Goal: Check status: Check status

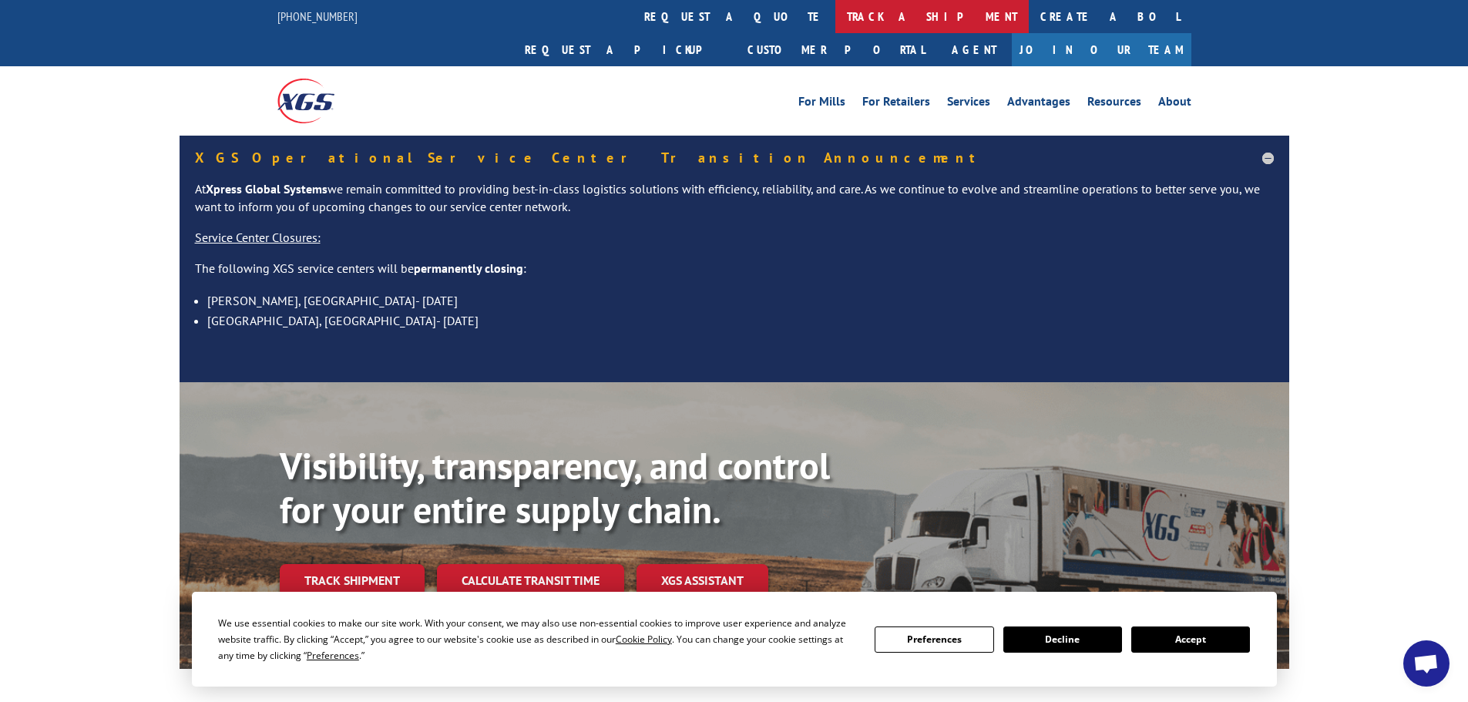
click at [835, 14] on link "track a shipment" at bounding box center [931, 16] width 193 height 33
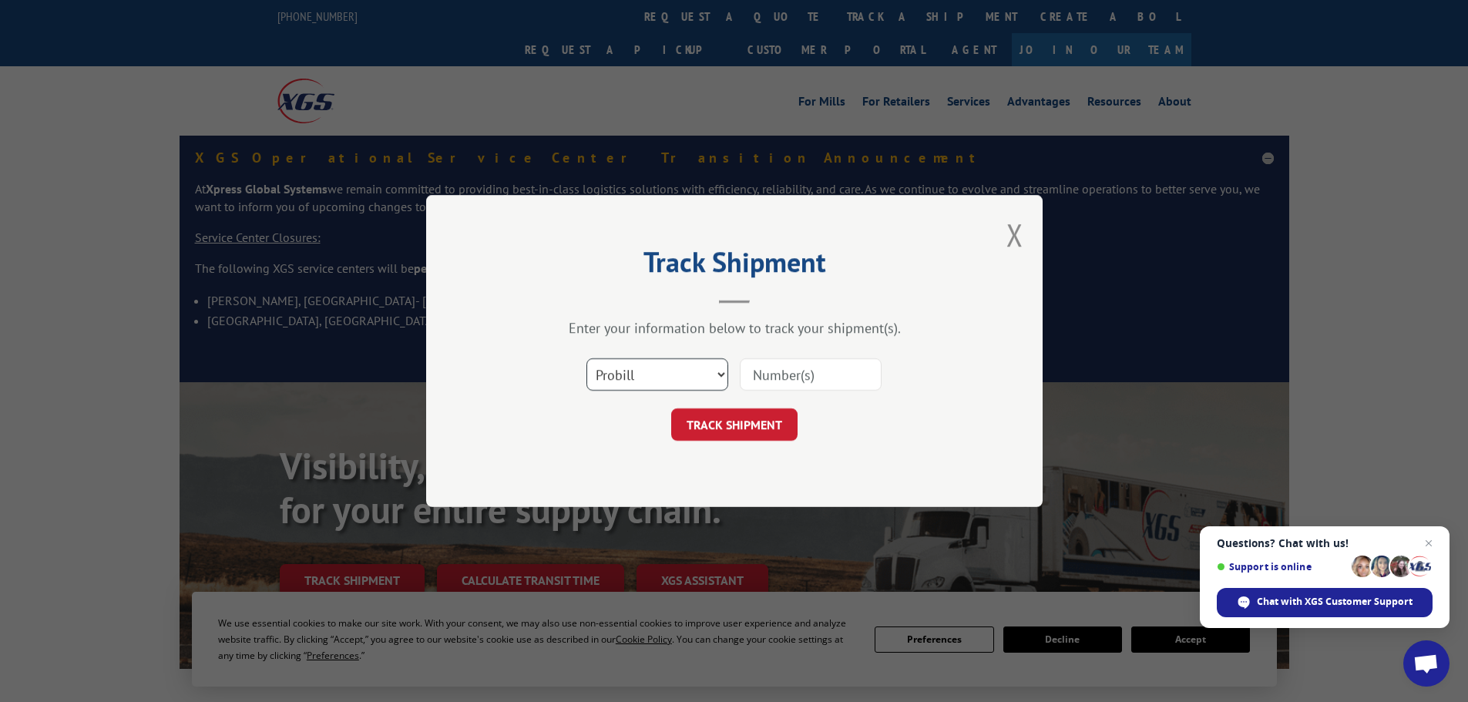
click at [663, 371] on select "Select category... Probill BOL PO" at bounding box center [657, 374] width 142 height 32
select select "po"
click at [586, 358] on select "Select category... Probill BOL PO" at bounding box center [657, 374] width 142 height 32
click at [768, 374] on input at bounding box center [811, 374] width 142 height 32
paste input "76529700"
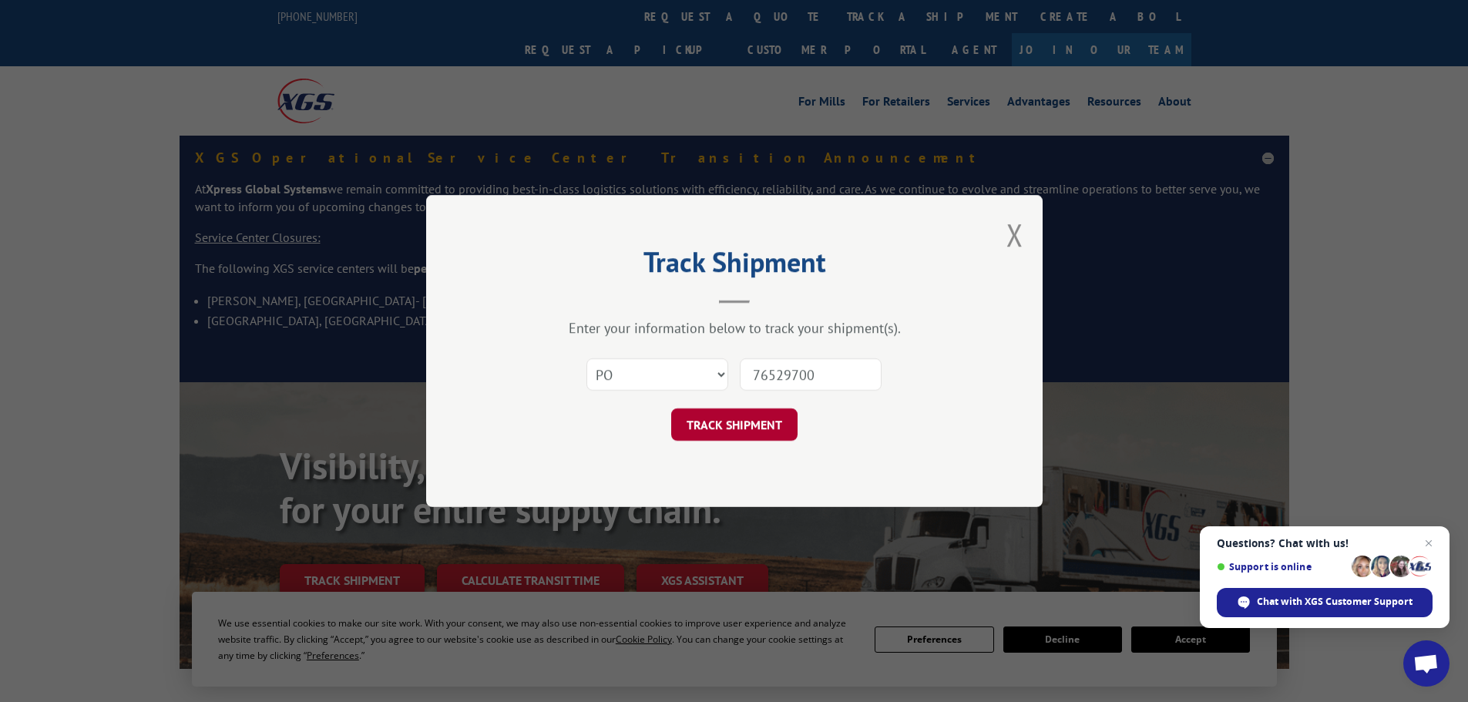
type input "76529700"
click at [739, 422] on button "TRACK SHIPMENT" at bounding box center [734, 424] width 126 height 32
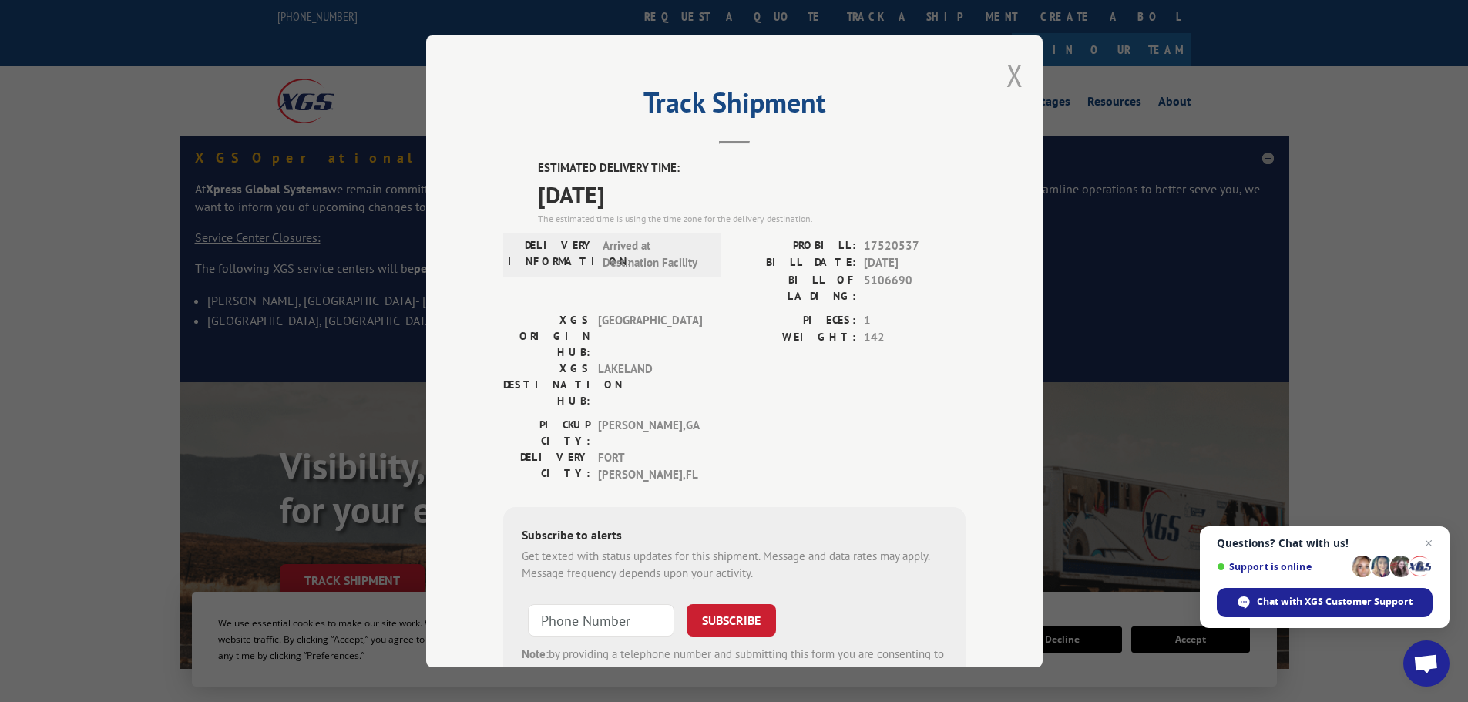
click at [1009, 74] on button "Close modal" at bounding box center [1014, 75] width 17 height 41
